Goal: Task Accomplishment & Management: Use online tool/utility

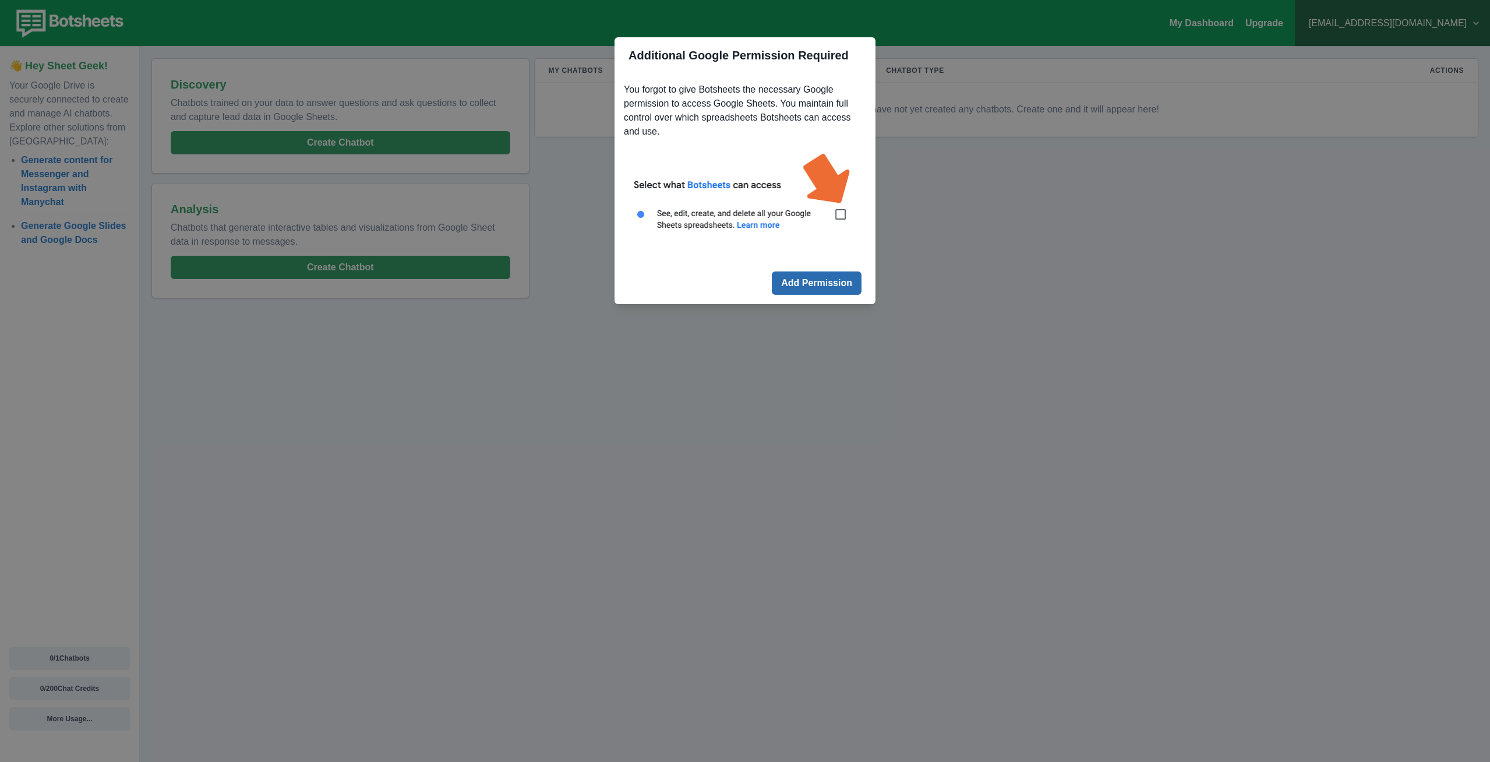
click at [834, 276] on button "Add Permission" at bounding box center [817, 282] width 90 height 23
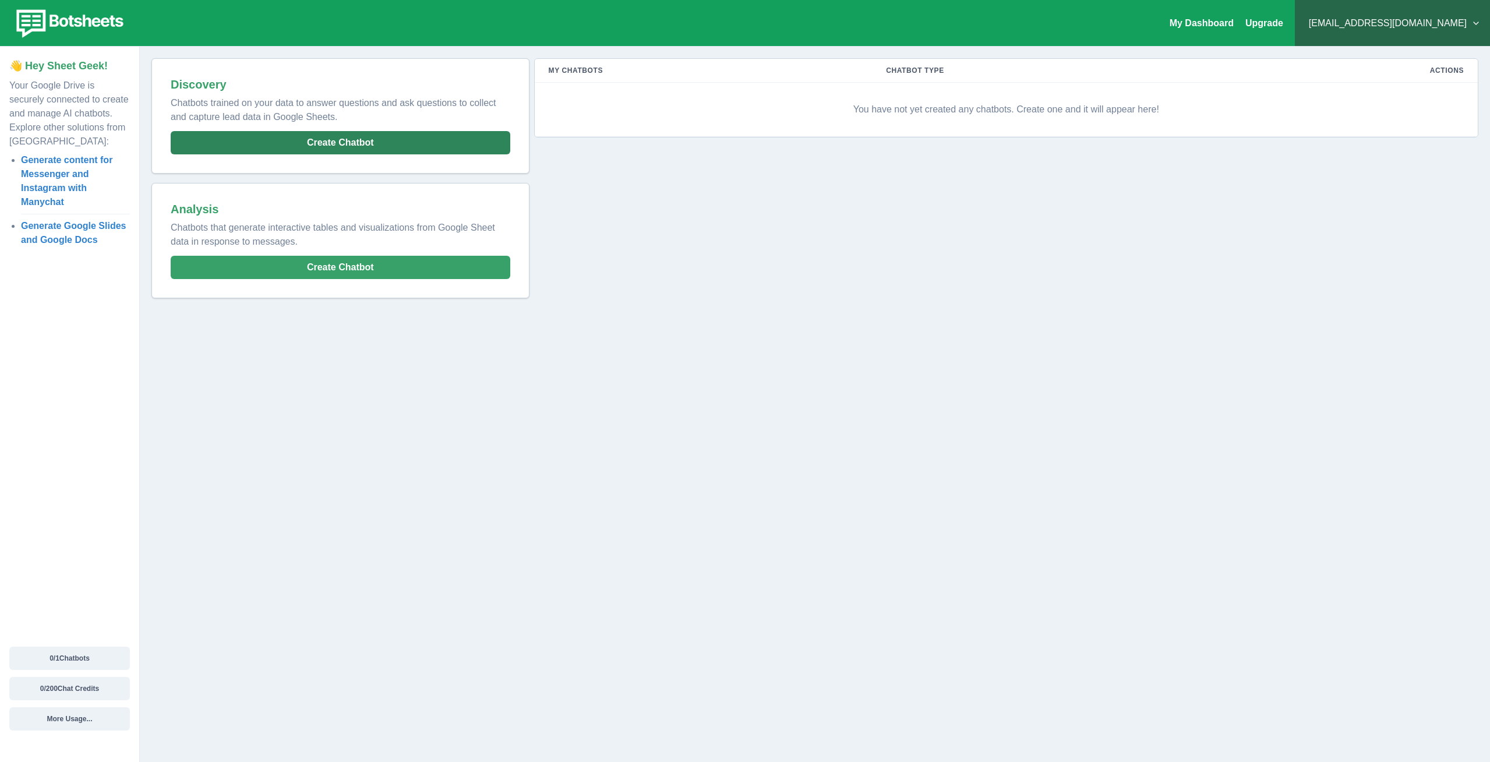
click at [296, 146] on button "Create Chatbot" at bounding box center [341, 142] width 340 height 23
click at [108, 656] on button "0 / 1 Chatbots" at bounding box center [69, 657] width 121 height 23
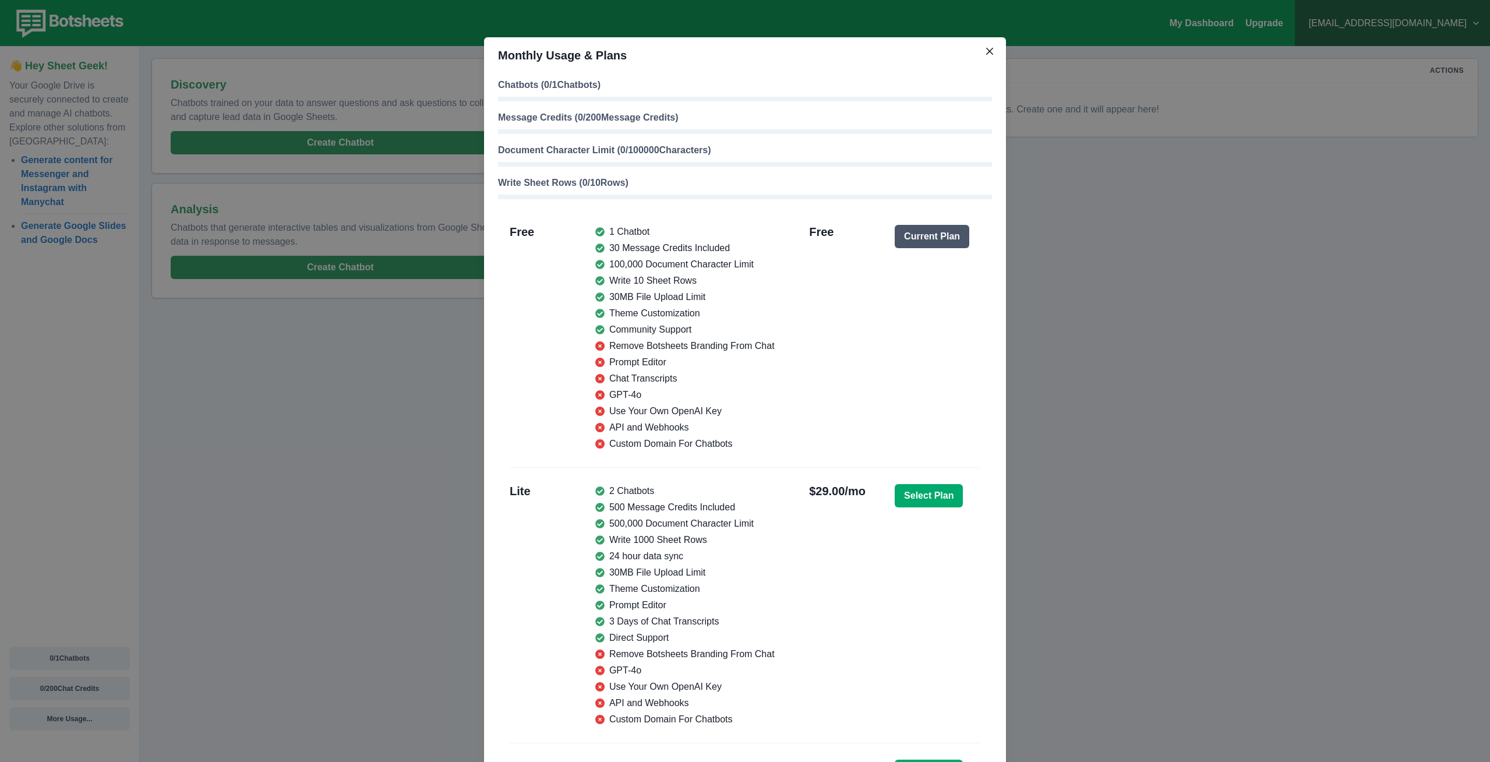
click at [1124, 388] on div "Monthly Usage & Plans Chatbots ( 0 / 1 Chatbots) Message Credits ( 0 / 200 Mess…" at bounding box center [745, 381] width 1490 height 762
